Goal: Information Seeking & Learning: Learn about a topic

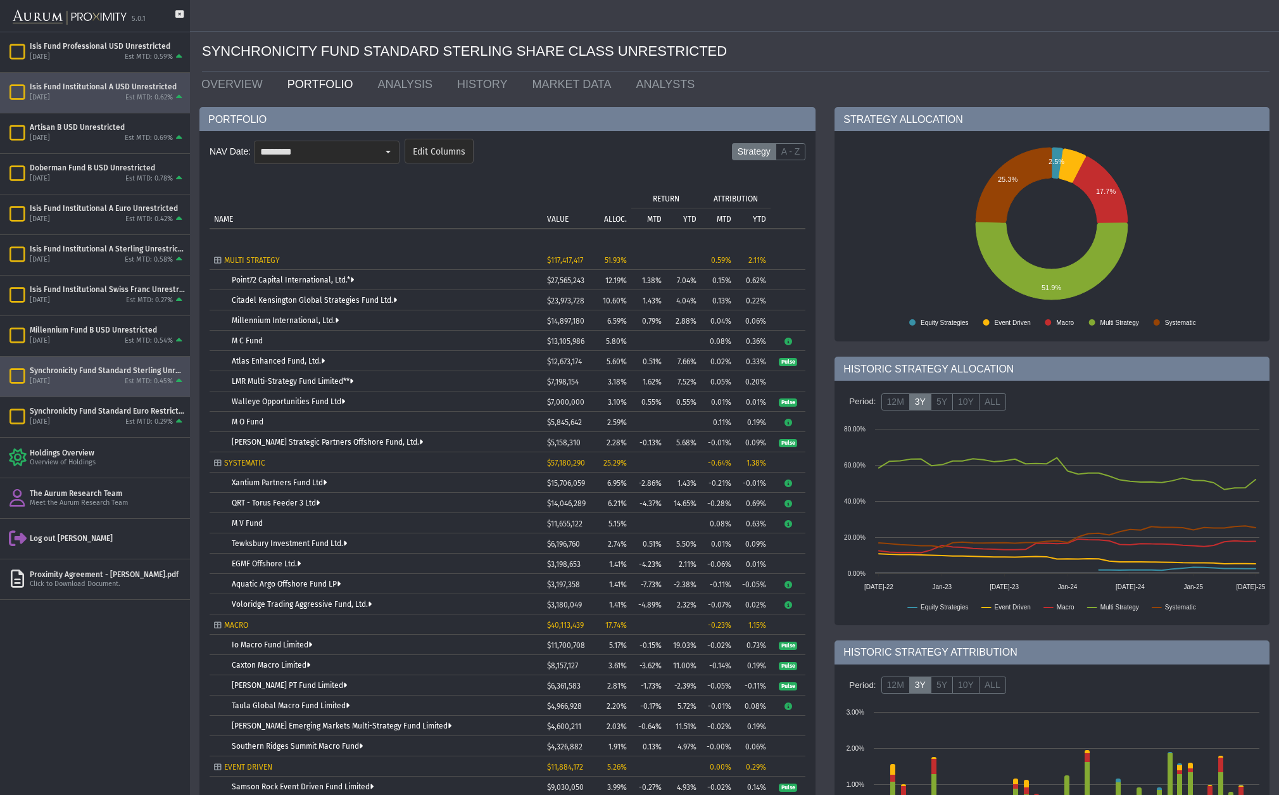
click at [89, 85] on div "Isis Fund Institutional A USD Unrestricted" at bounding box center [107, 87] width 155 height 10
click at [220, 82] on link "OVERVIEW" at bounding box center [235, 84] width 86 height 25
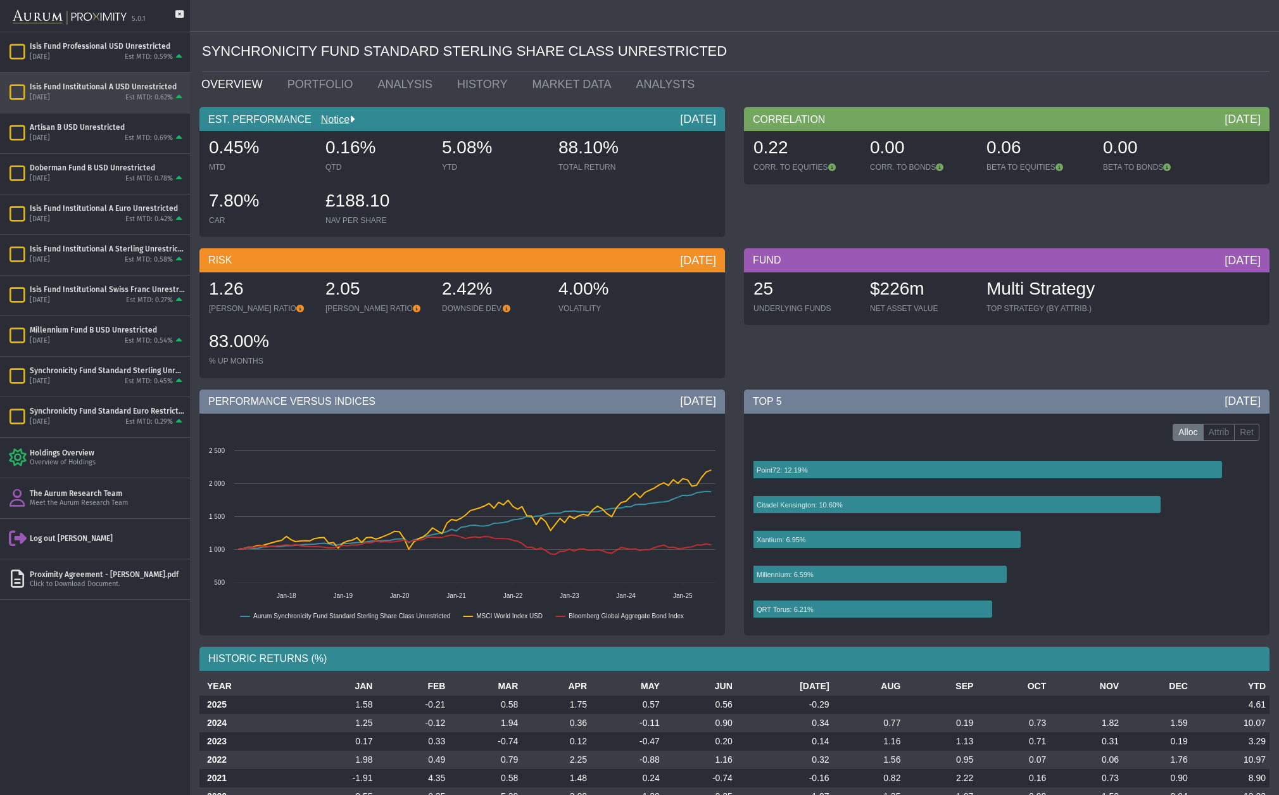
click at [70, 85] on div "Isis Fund Institutional A USD Unrestricted" at bounding box center [107, 87] width 155 height 10
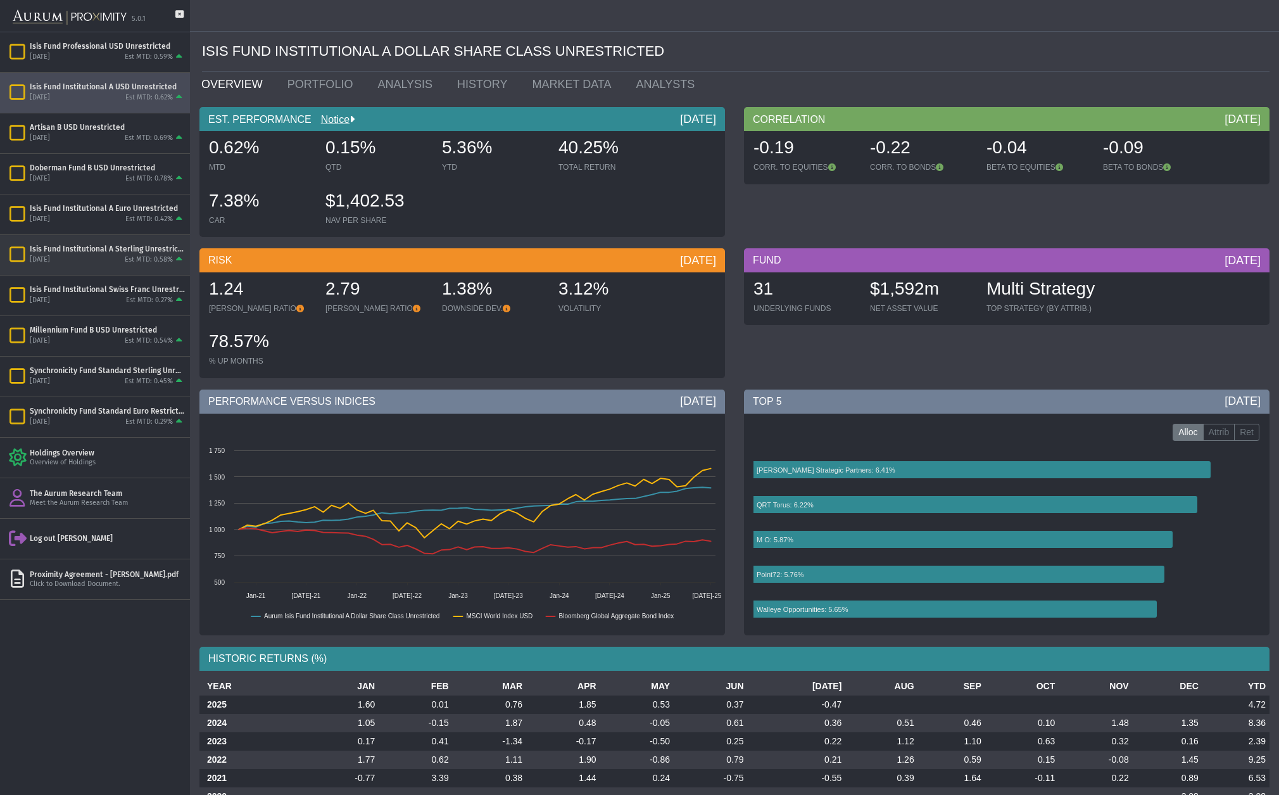
click at [106, 252] on div "Isis Fund Institutional A Sterling Unrestricted" at bounding box center [107, 249] width 155 height 10
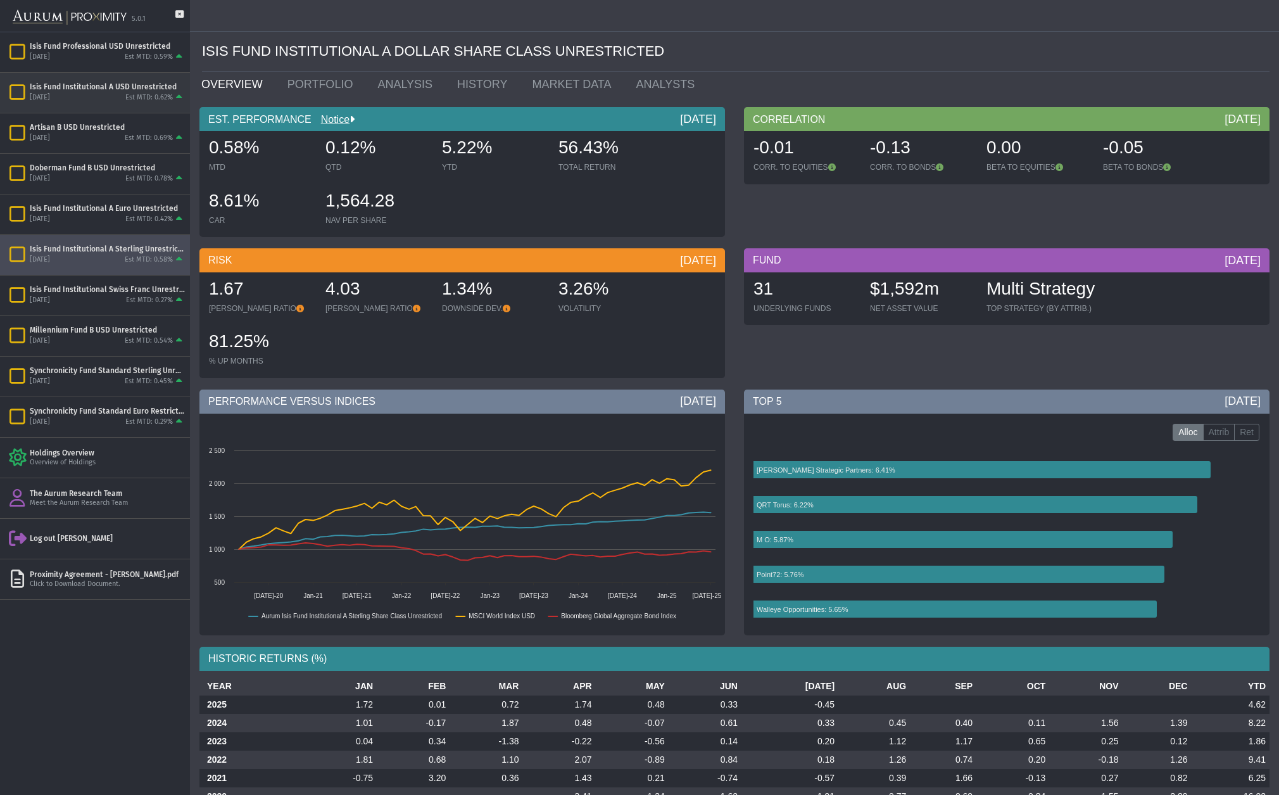
click at [72, 96] on div "[DATE] Est MTD: 0.62%" at bounding box center [107, 97] width 155 height 11
